Goal: Information Seeking & Learning: Learn about a topic

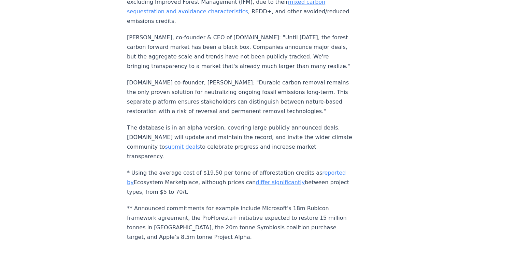
scroll to position [675, 0]
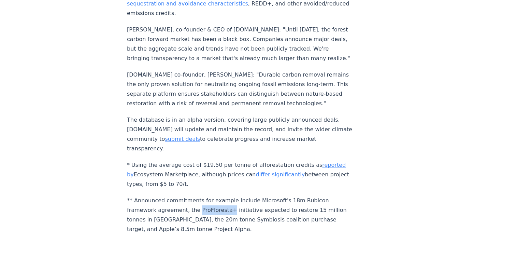
drag, startPoint x: 198, startPoint y: 152, endPoint x: 167, endPoint y: 153, distance: 30.8
click at [167, 196] on p "** Announced commitments for example include Microsoft's 18m Rubicon framework …" at bounding box center [240, 215] width 226 height 38
copy p "ProFloresta+"
click at [269, 160] on p "* Using the average cost of $19.50 per tonne of afforestation credits as report…" at bounding box center [240, 174] width 226 height 29
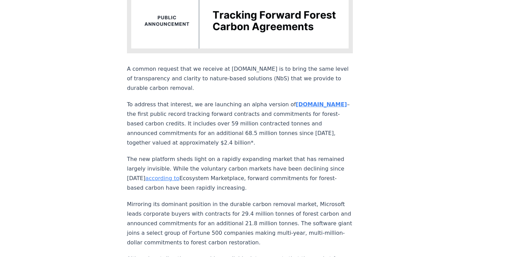
scroll to position [0, 0]
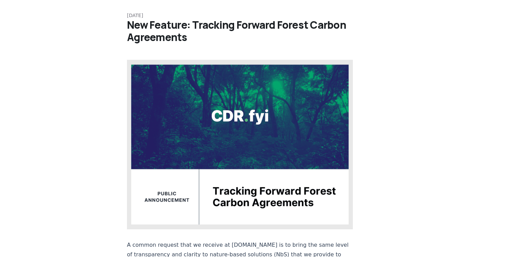
click at [240, 161] on img at bounding box center [240, 144] width 226 height 169
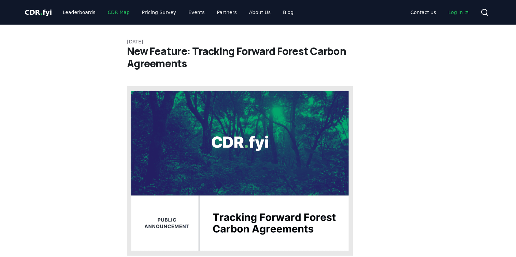
click at [109, 11] on link "CDR Map" at bounding box center [118, 12] width 33 height 12
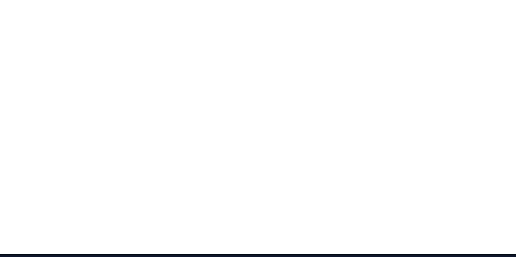
scroll to position [72, 0]
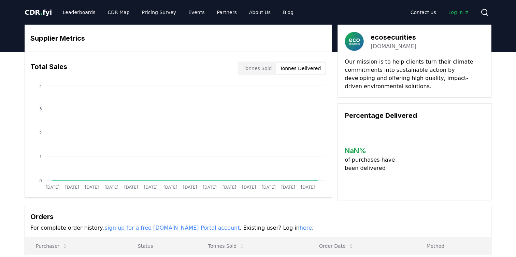
click at [292, 66] on button "Tonnes Delivered" at bounding box center [300, 68] width 49 height 11
click at [259, 71] on button "Tonnes Sold" at bounding box center [257, 68] width 37 height 11
click at [291, 71] on button "Tonnes Delivered" at bounding box center [300, 68] width 49 height 11
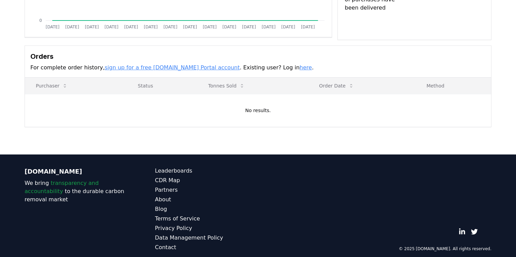
scroll to position [167, 0]
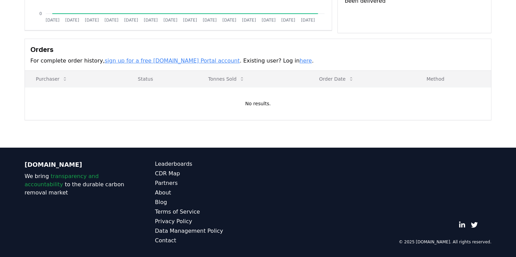
click at [168, 61] on link "sign up for a free [DOMAIN_NAME] Portal account" at bounding box center [172, 60] width 135 height 6
